Goal: Information Seeking & Learning: Find specific page/section

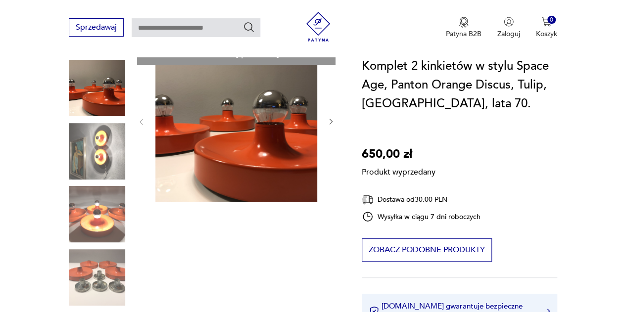
scroll to position [133, 0]
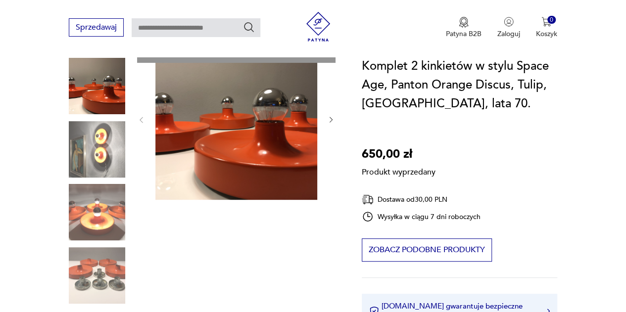
click at [89, 157] on div "Produkt wyprzedany Opis produktu Komplet 4 unikatowych kinkietów w stylu Space …" at bounding box center [203, 303] width 269 height 530
click at [91, 211] on div "Produkt wyprzedany Opis produktu Komplet 4 unikatowych kinkietów w stylu Space …" at bounding box center [203, 303] width 269 height 530
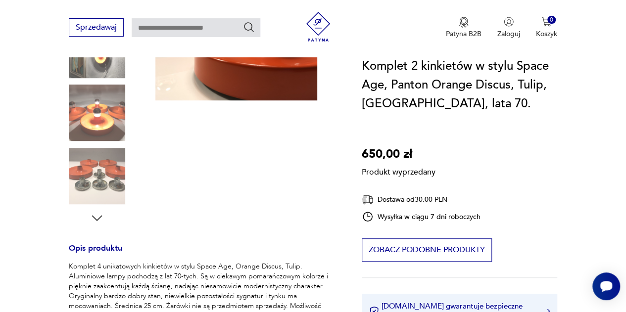
click at [104, 175] on div "Produkt wyprzedany Opis produktu Komplet 4 unikatowych kinkietów w stylu Space …" at bounding box center [203, 204] width 269 height 530
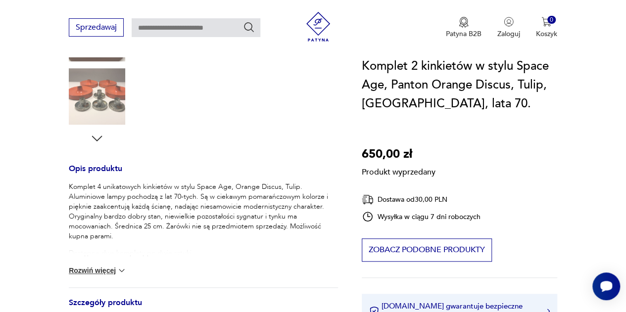
scroll to position [314, 0]
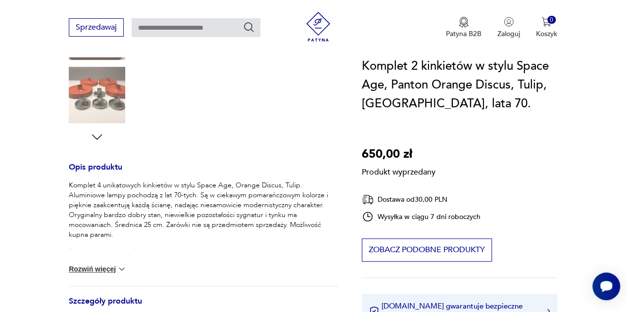
click at [237, 181] on p "Komplet 4 unikatowych kinkietów w stylu Space Age, Orange Discus, Tulip. Alumin…" at bounding box center [203, 210] width 269 height 59
drag, startPoint x: 237, startPoint y: 178, endPoint x: 288, endPoint y: 177, distance: 51.0
click at [288, 181] on p "Komplet 4 unikatowych kinkietów w stylu Space Age, Orange Discus, Tulip. Alumin…" at bounding box center [203, 210] width 269 height 59
copy p "Orange Discus, Tulip"
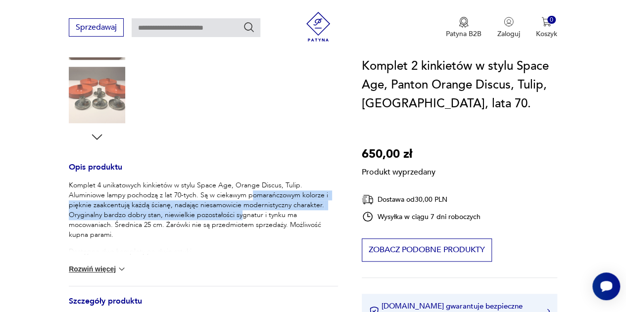
drag, startPoint x: 213, startPoint y: 189, endPoint x: 205, endPoint y: 214, distance: 26.4
click at [205, 214] on p "Komplet 4 unikatowych kinkietów w stylu Space Age, Orange Discus, Tulip. Alumin…" at bounding box center [203, 210] width 269 height 59
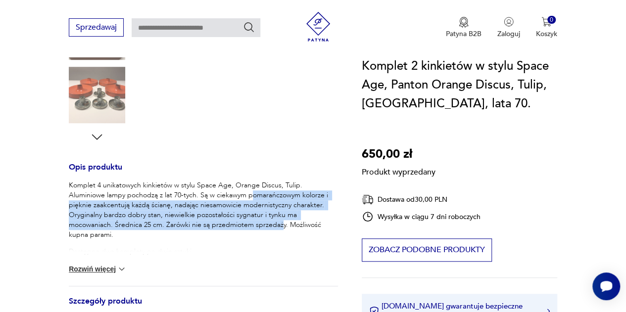
click at [205, 214] on p "Komplet 4 unikatowych kinkietów w stylu Space Age, Orange Discus, Tulip. Alumin…" at bounding box center [203, 210] width 269 height 59
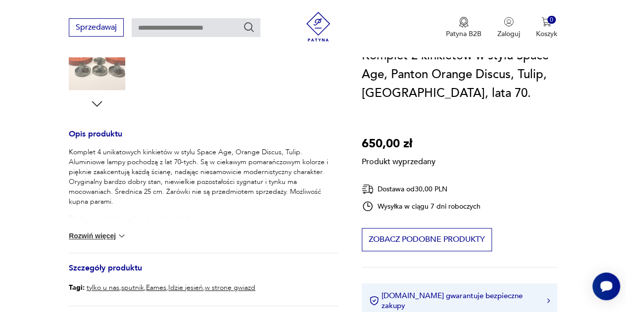
scroll to position [349, 0]
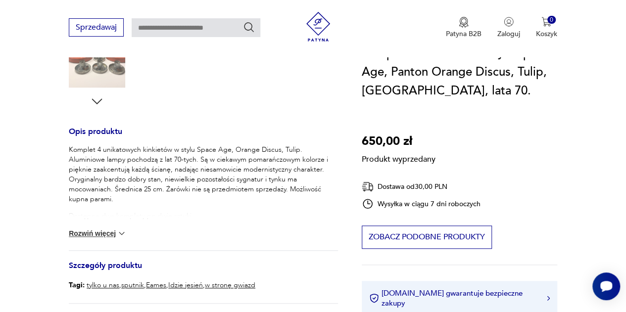
click at [109, 219] on div "Komplet 4 unikatowych kinkietów w stylu Space Age, Orange Discus, Tulip. Alumin…" at bounding box center [203, 197] width 269 height 105
click at [109, 229] on button "Rozwiń więcej" at bounding box center [97, 234] width 57 height 10
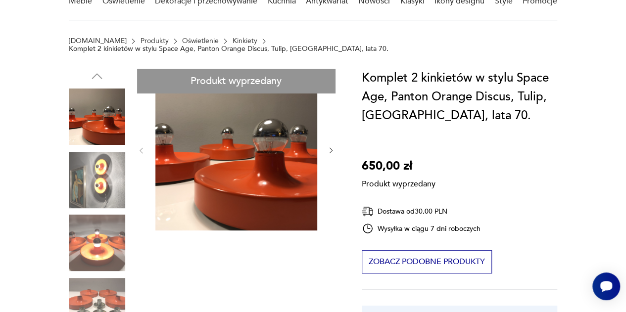
scroll to position [0, 0]
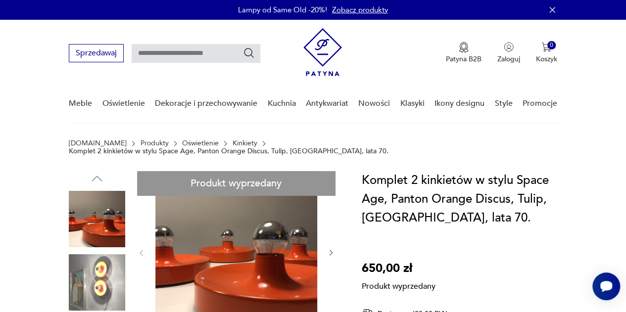
click at [171, 64] on div "Sprzedawaj Patyna B2B Zaloguj 0 Koszyk Twój koszyk ( 0 ) Brak produktów w koszy…" at bounding box center [313, 48] width 488 height 57
click at [192, 48] on input "text" at bounding box center [196, 53] width 129 height 19
paste input "**********"
type input "**********"
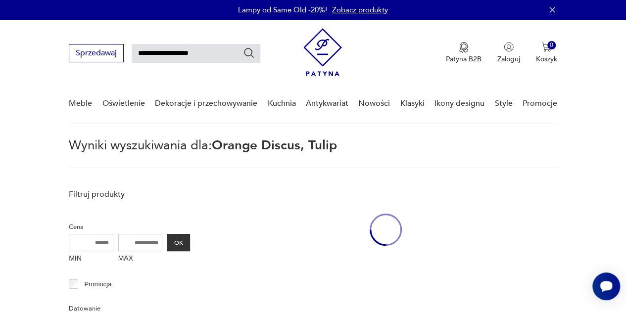
scroll to position [36, 0]
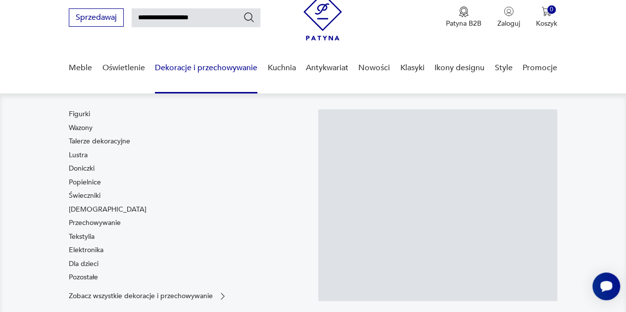
scroll to position [69, 0]
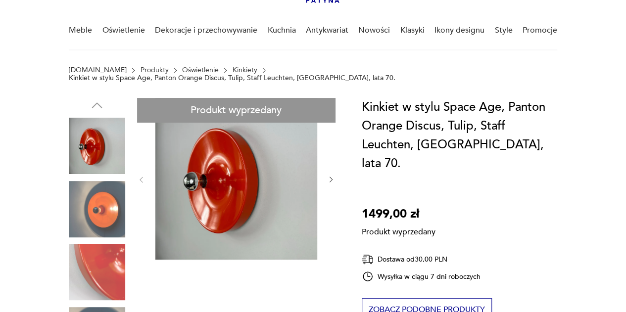
drag, startPoint x: 214, startPoint y: 168, endPoint x: 118, endPoint y: 150, distance: 98.1
drag, startPoint x: 111, startPoint y: 140, endPoint x: 430, endPoint y: 96, distance: 322.6
click at [430, 98] on h1 "Kinkiet w stylu Space Age, Panton Orange Discus, Tulip, Staff Leuchten, Niemcy,…" at bounding box center [459, 135] width 195 height 75
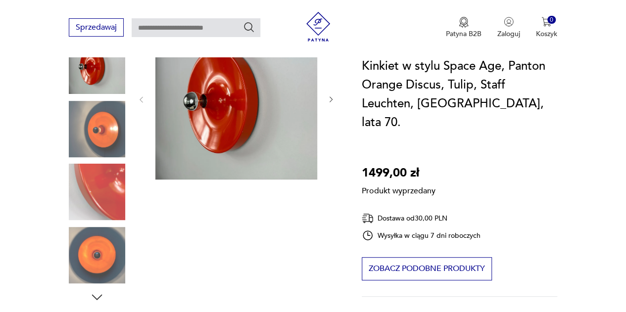
scroll to position [274, 0]
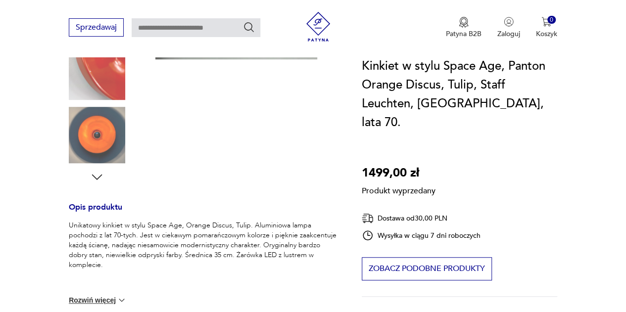
click at [97, 118] on div "Produkt wyprzedany Opis produktu Unikatowy kinkiet w stylu Space Age, Orange Di…" at bounding box center [203, 158] width 269 height 521
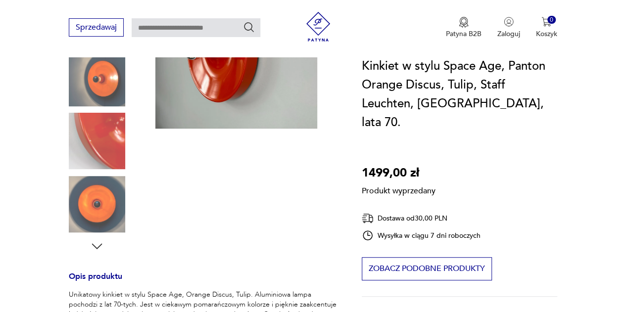
scroll to position [194, 0]
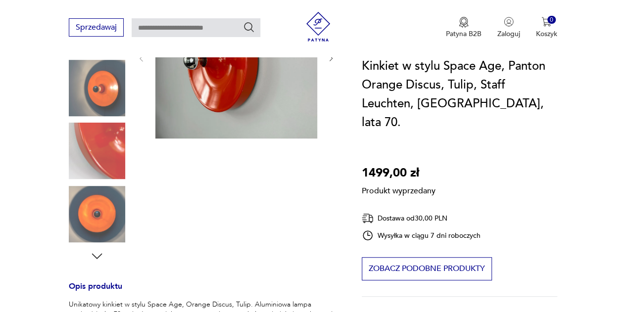
click at [105, 139] on div "Produkt wyprzedany Opis produktu Unikatowy kinkiet w stylu Space Age, Orange Di…" at bounding box center [203, 237] width 269 height 521
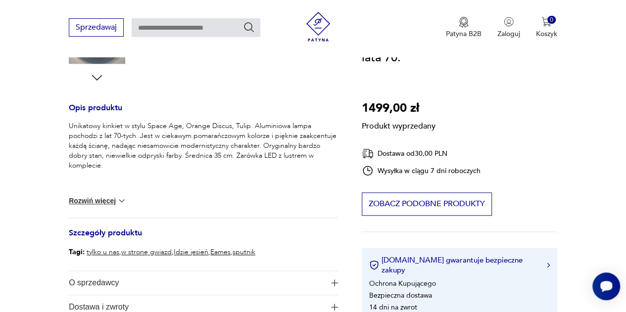
scroll to position [0, 0]
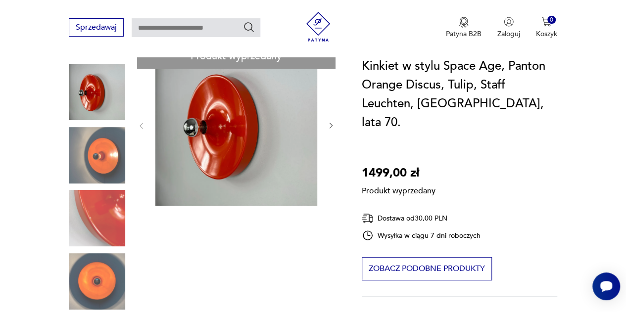
scroll to position [128, 0]
drag, startPoint x: 254, startPoint y: 123, endPoint x: 127, endPoint y: 130, distance: 127.8
click at [127, 130] on div "Produkt wyprzedany Opis produktu Unikatowy kinkiet w stylu Space Age, Orange Di…" at bounding box center [203, 304] width 269 height 521
click at [521, 69] on h1 "Kinkiet w stylu Space Age, Panton Orange Discus, Tulip, Staff Leuchten, [GEOGRA…" at bounding box center [459, 94] width 195 height 75
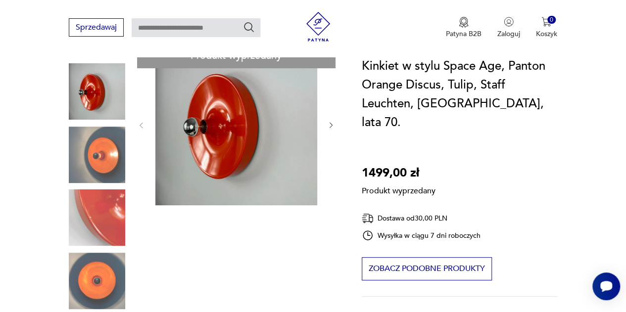
click at [408, 88] on h1 "Kinkiet w stylu Space Age, Panton Orange Discus, Tulip, Staff Leuchten, [GEOGRA…" at bounding box center [459, 94] width 195 height 75
click at [460, 83] on h1 "Kinkiet w stylu Space Age, Panton Orange Discus, Tulip, Staff Leuchten, [GEOGRA…" at bounding box center [459, 94] width 195 height 75
click at [460, 84] on h1 "Kinkiet w stylu Space Age, Panton Orange Discus, Tulip, Staff Leuchten, [GEOGRA…" at bounding box center [459, 94] width 195 height 75
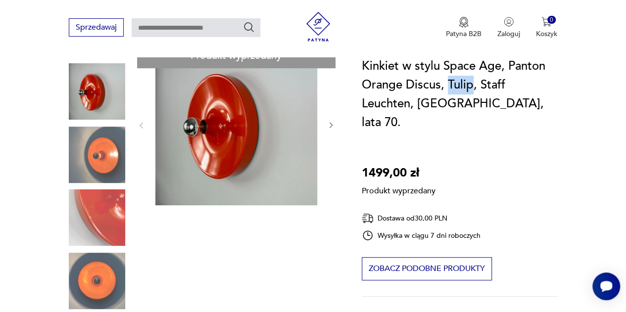
drag, startPoint x: 460, startPoint y: 84, endPoint x: 454, endPoint y: 86, distance: 5.6
click at [454, 86] on h1 "Kinkiet w stylu Space Age, Panton Orange Discus, Tulip, Staff Leuchten, [GEOGRA…" at bounding box center [459, 94] width 195 height 75
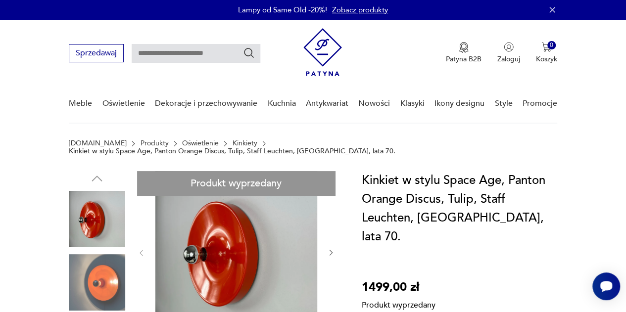
click at [524, 175] on h1 "Kinkiet w stylu Space Age, Panton Orange Discus, Tulip, Staff Leuchten, [GEOGRA…" at bounding box center [459, 208] width 195 height 75
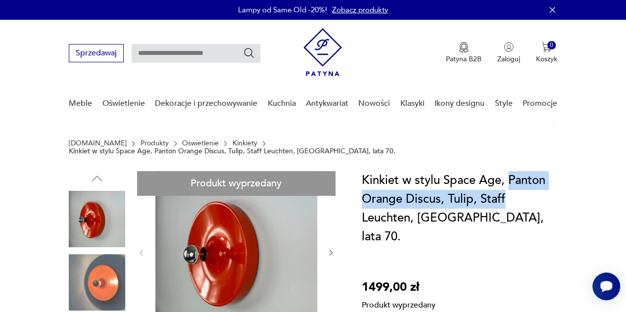
drag, startPoint x: 524, startPoint y: 175, endPoint x: 501, endPoint y: 188, distance: 26.8
click at [501, 188] on h1 "Kinkiet w stylu Space Age, Panton Orange Discus, Tulip, Staff Leuchten, [GEOGRA…" at bounding box center [459, 208] width 195 height 75
copy h1 "Panton Orange Discus, Tulip, Staff"
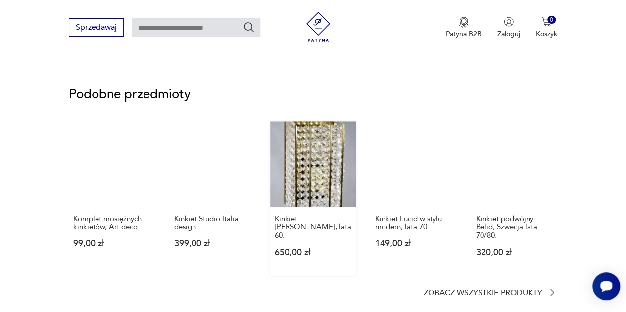
scroll to position [734, 0]
